Goal: Information Seeking & Learning: Learn about a topic

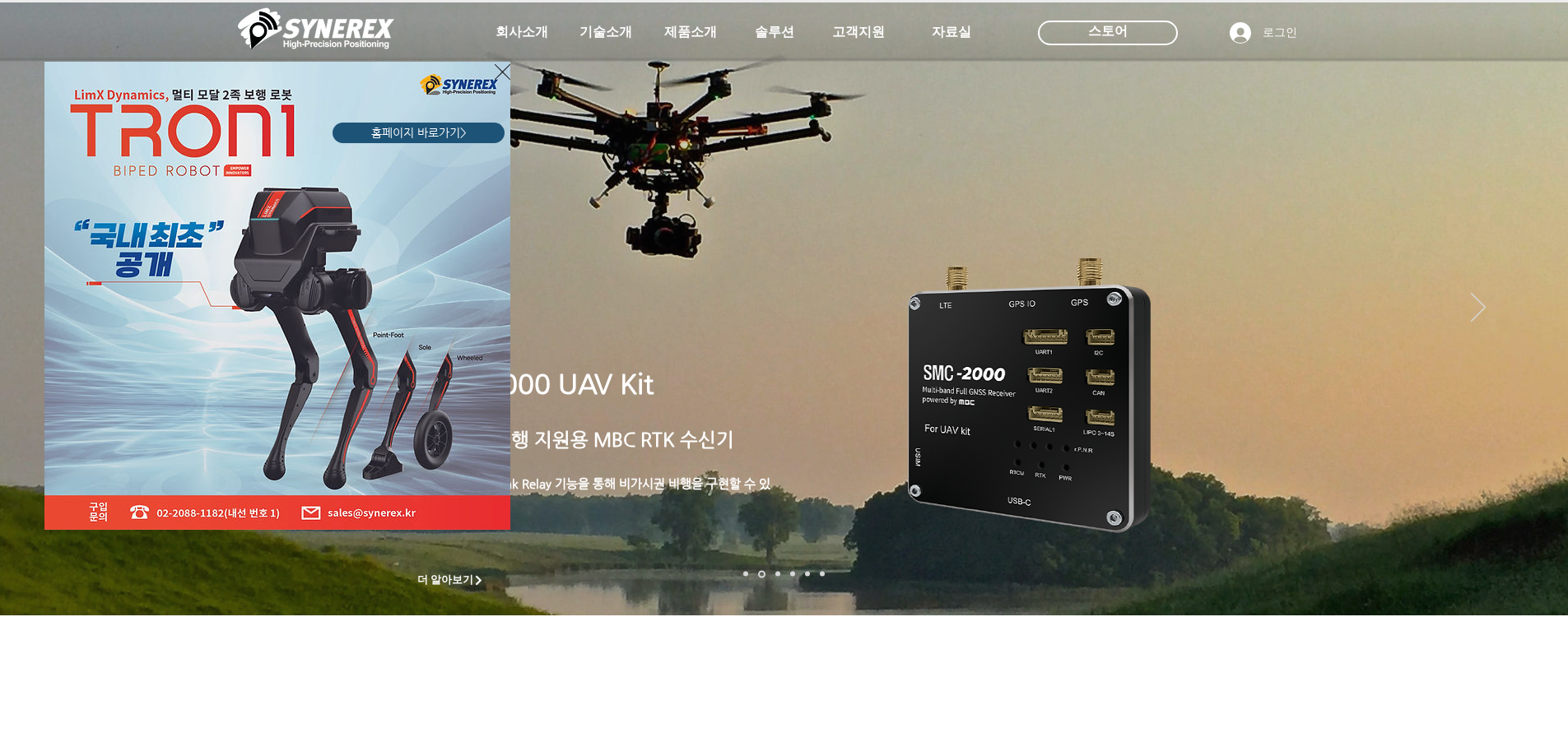
click at [671, 38] on div "LimX Dinamics" at bounding box center [784, 378] width 1568 height 756
click at [685, 32] on div "LimX Dinamics" at bounding box center [784, 378] width 1568 height 756
click at [496, 71] on icon "사이트로 돌아가기" at bounding box center [502, 72] width 16 height 21
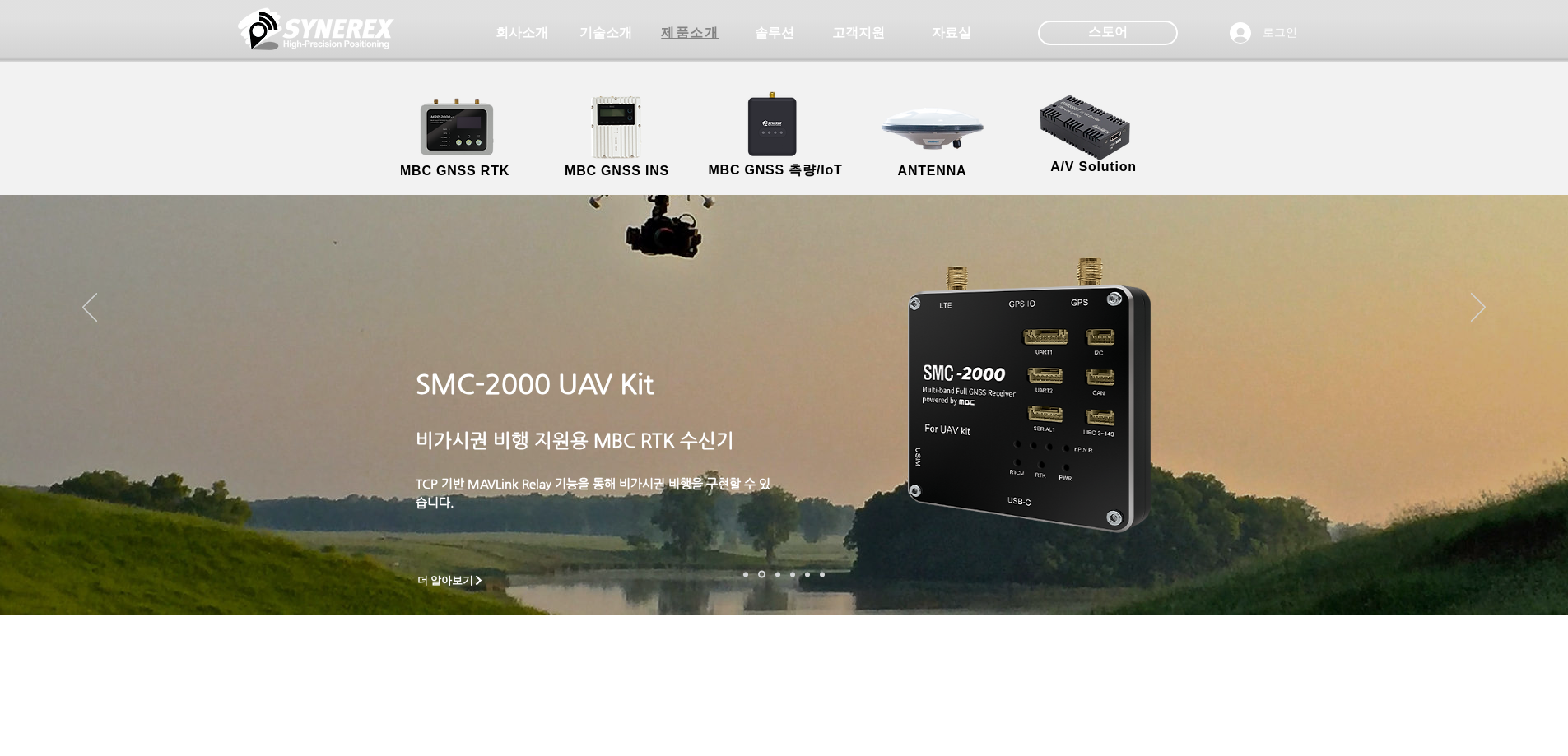
click at [680, 35] on span "제품소개" at bounding box center [690, 33] width 58 height 18
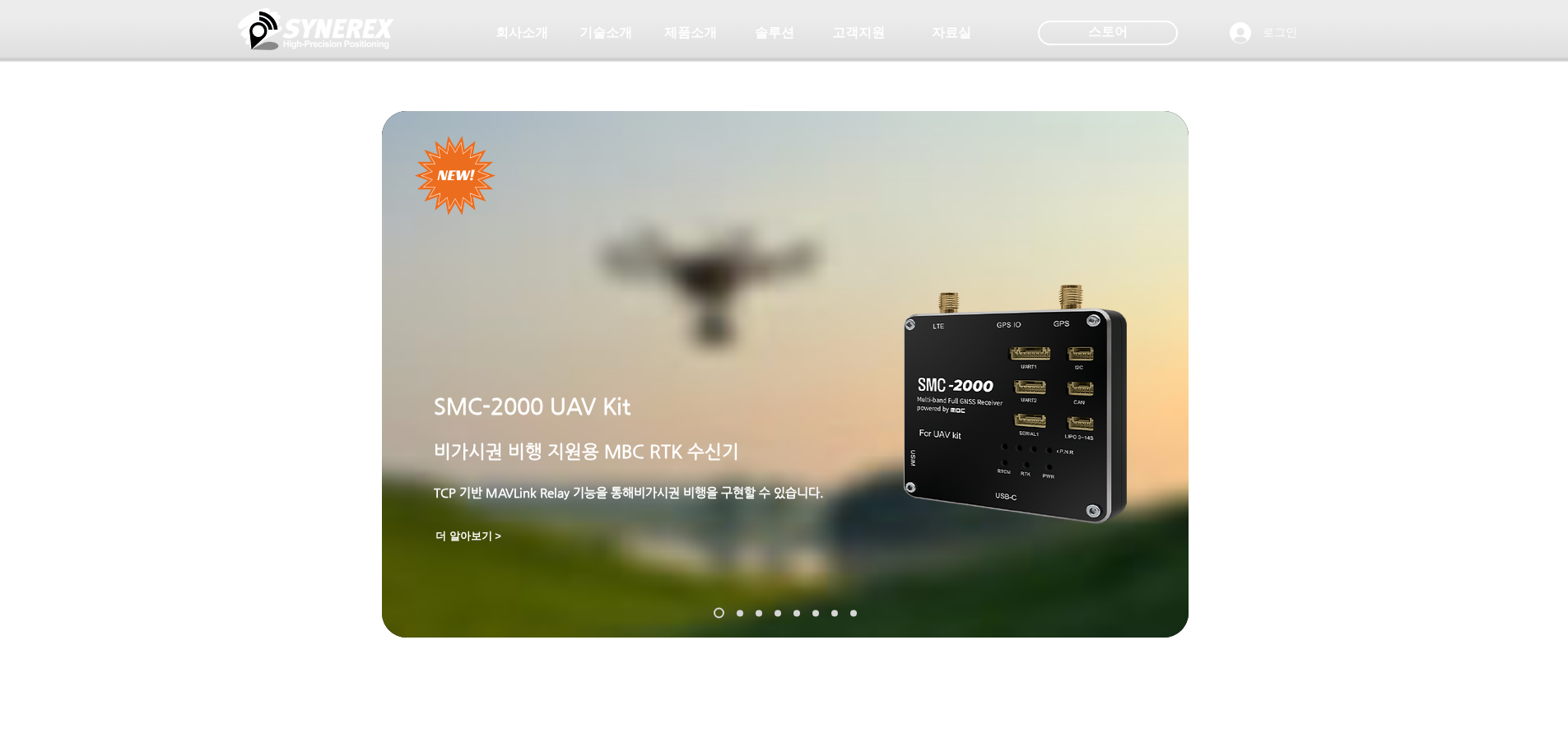
click at [475, 127] on div at bounding box center [784, 121] width 1568 height 243
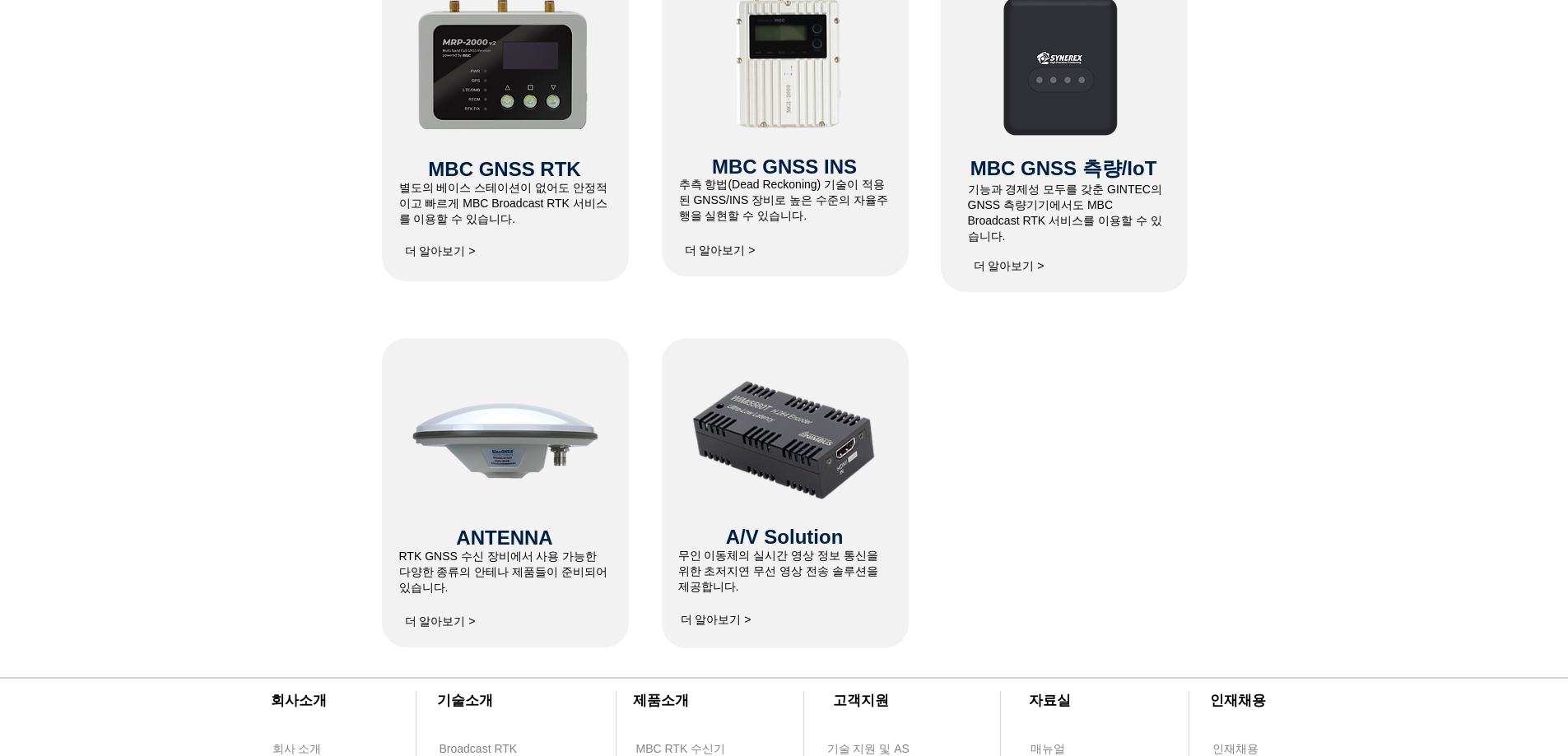
click at [520, 239] on div at bounding box center [505, 125] width 247 height 313
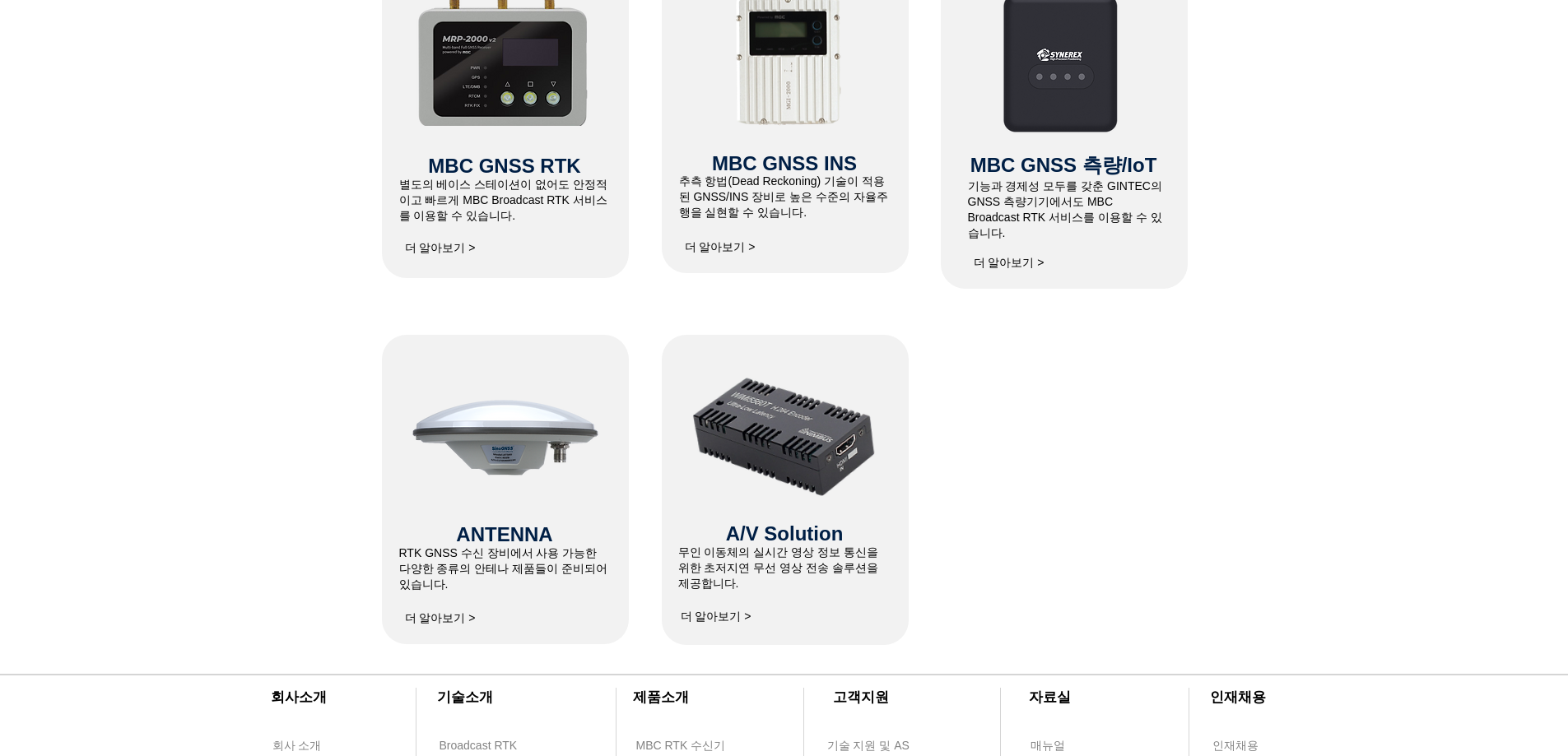
scroll to position [821, 0]
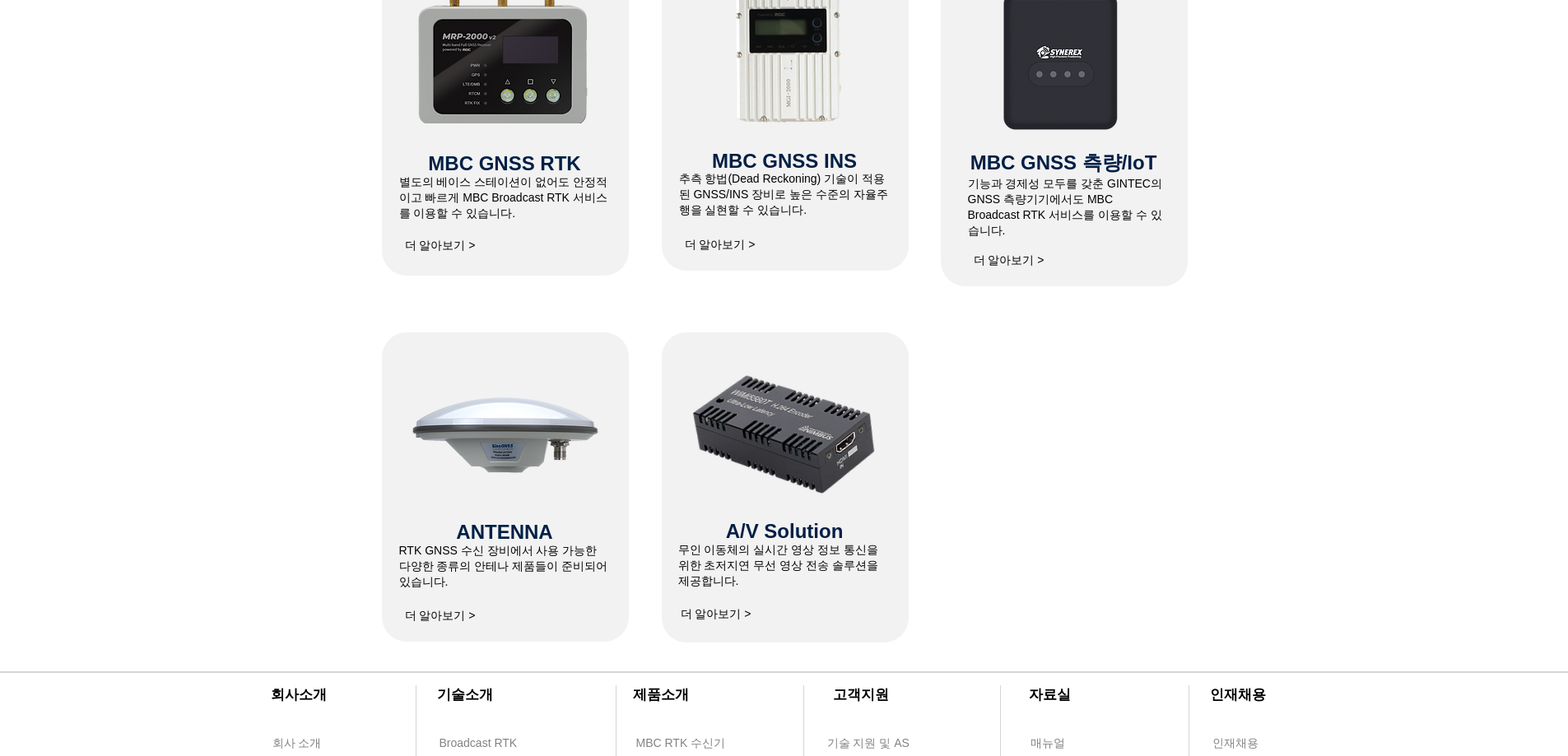
click at [506, 152] on span "MBC GNSS RTK" at bounding box center [503, 163] width 152 height 22
click at [479, 184] on span "​별도의 베이스 스테이션이 없어도 안정적이고 빠르게 MBC Broadcast RTK 서비스를 이용할 수 있습니다." at bounding box center [503, 198] width 209 height 45
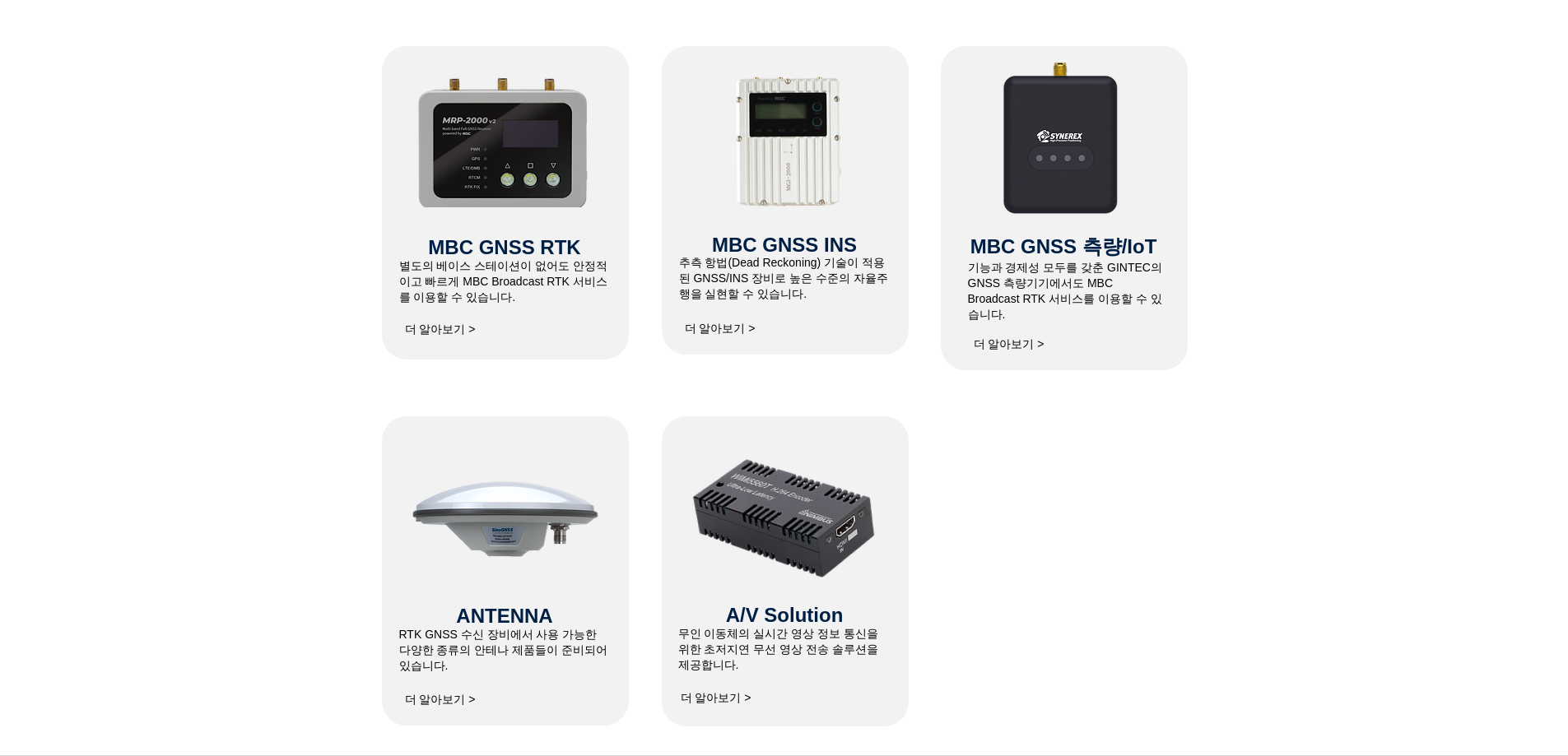
scroll to position [739, 0]
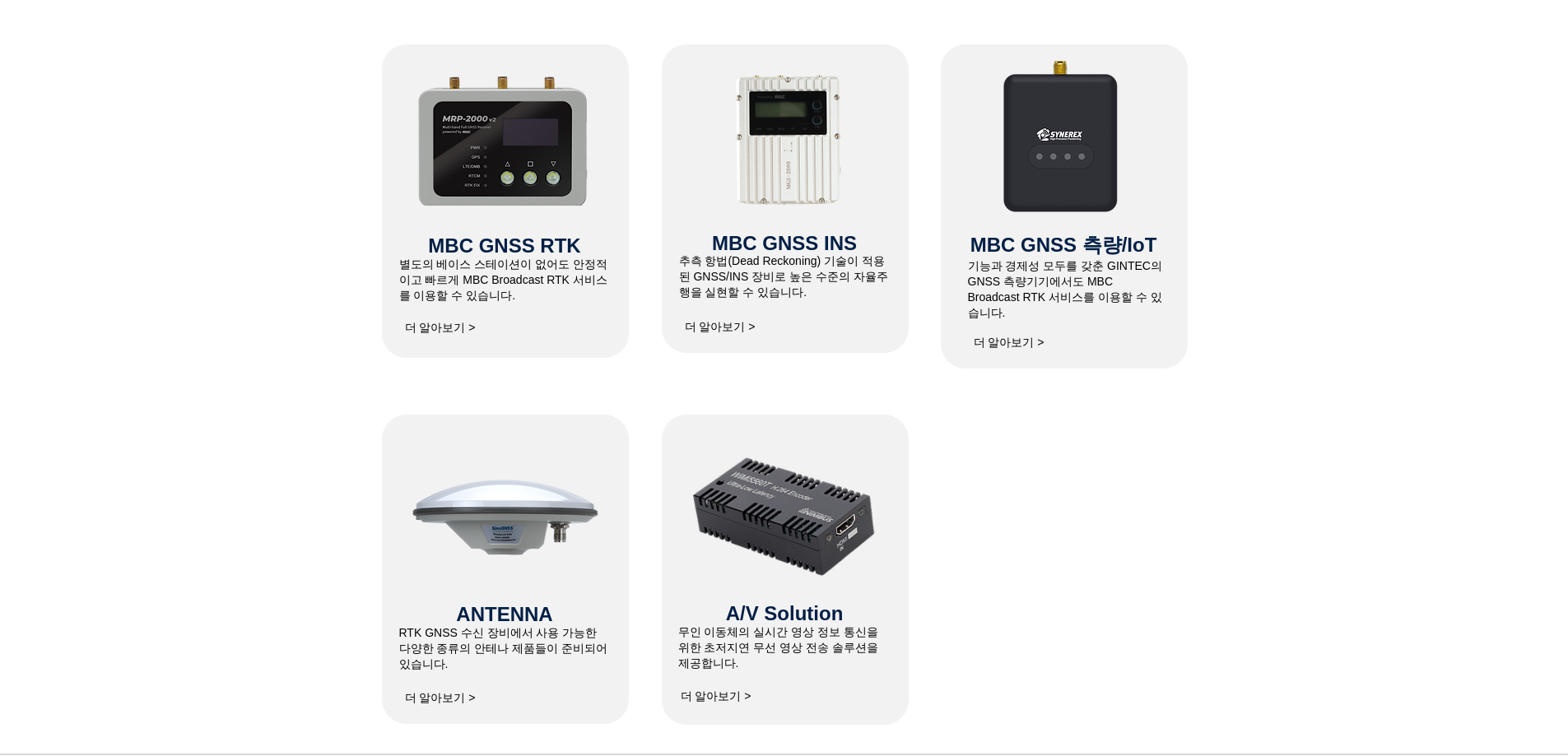
click at [472, 312] on div "MBC GNSS RTK ​별도의 베이스 스테이션이 없어도 안정적이고 빠르게 MBC Broadcast RTK 서비스를 이용할 수 있습니다. ​ …" at bounding box center [505, 201] width 247 height 313
click at [441, 323] on span "더 알아보기 >" at bounding box center [440, 328] width 71 height 15
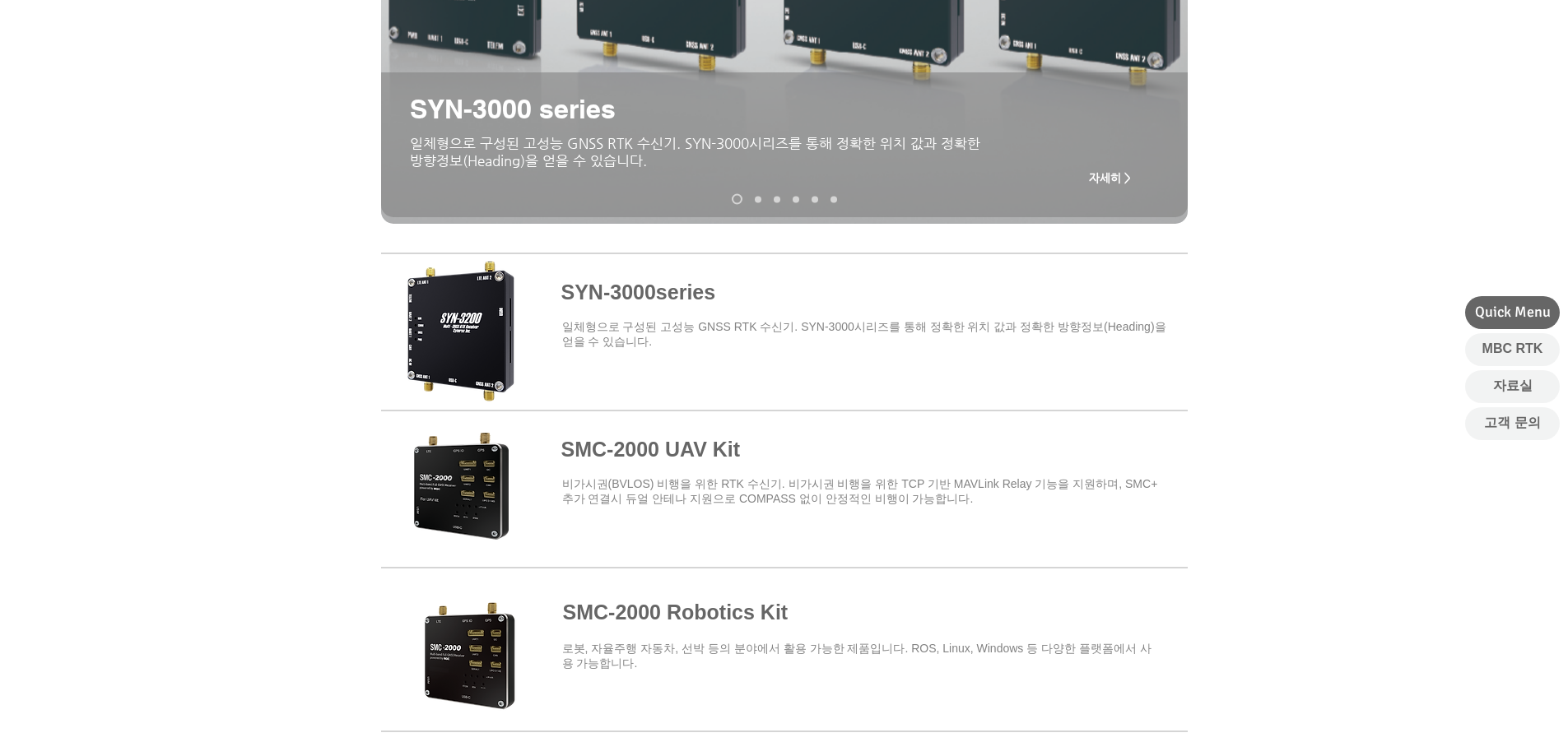
scroll to position [411, 0]
click at [592, 298] on span at bounding box center [784, 328] width 806 height 144
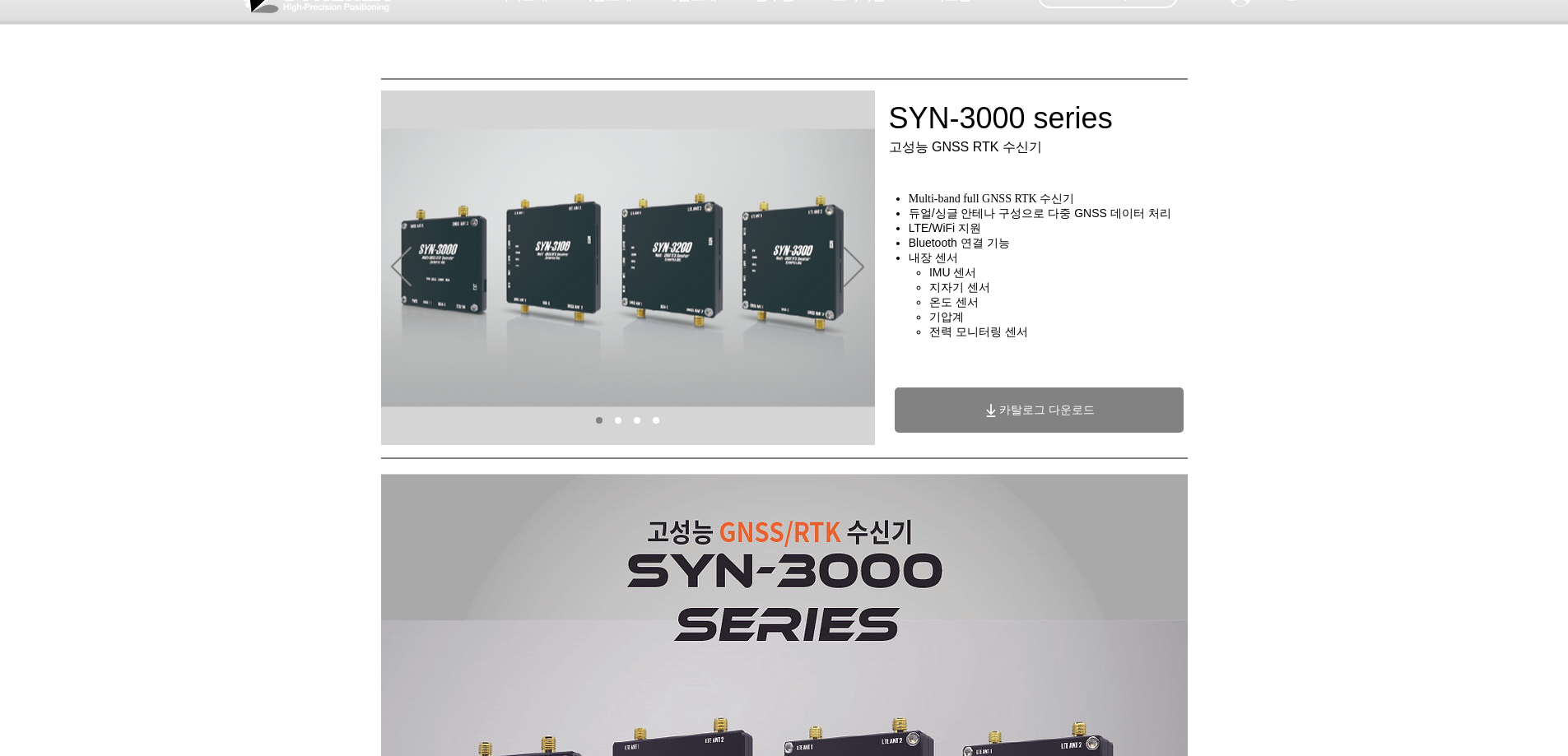
scroll to position [36, 0]
click at [988, 415] on icon "카탈로그 다운로드" at bounding box center [992, 408] width 9 height 10
